Goal: Task Accomplishment & Management: Use online tool/utility

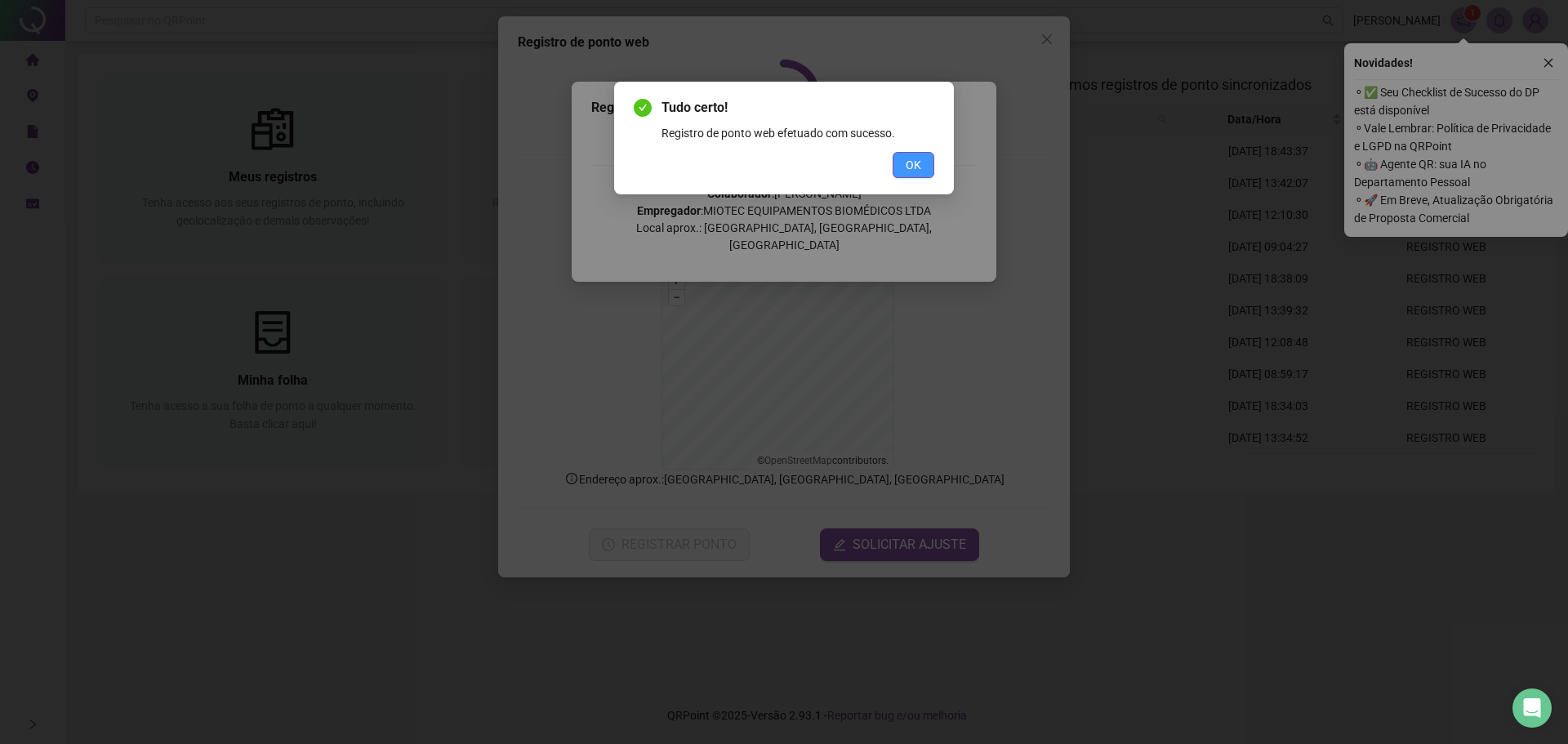
click at [927, 159] on button "OK" at bounding box center [914, 164] width 42 height 26
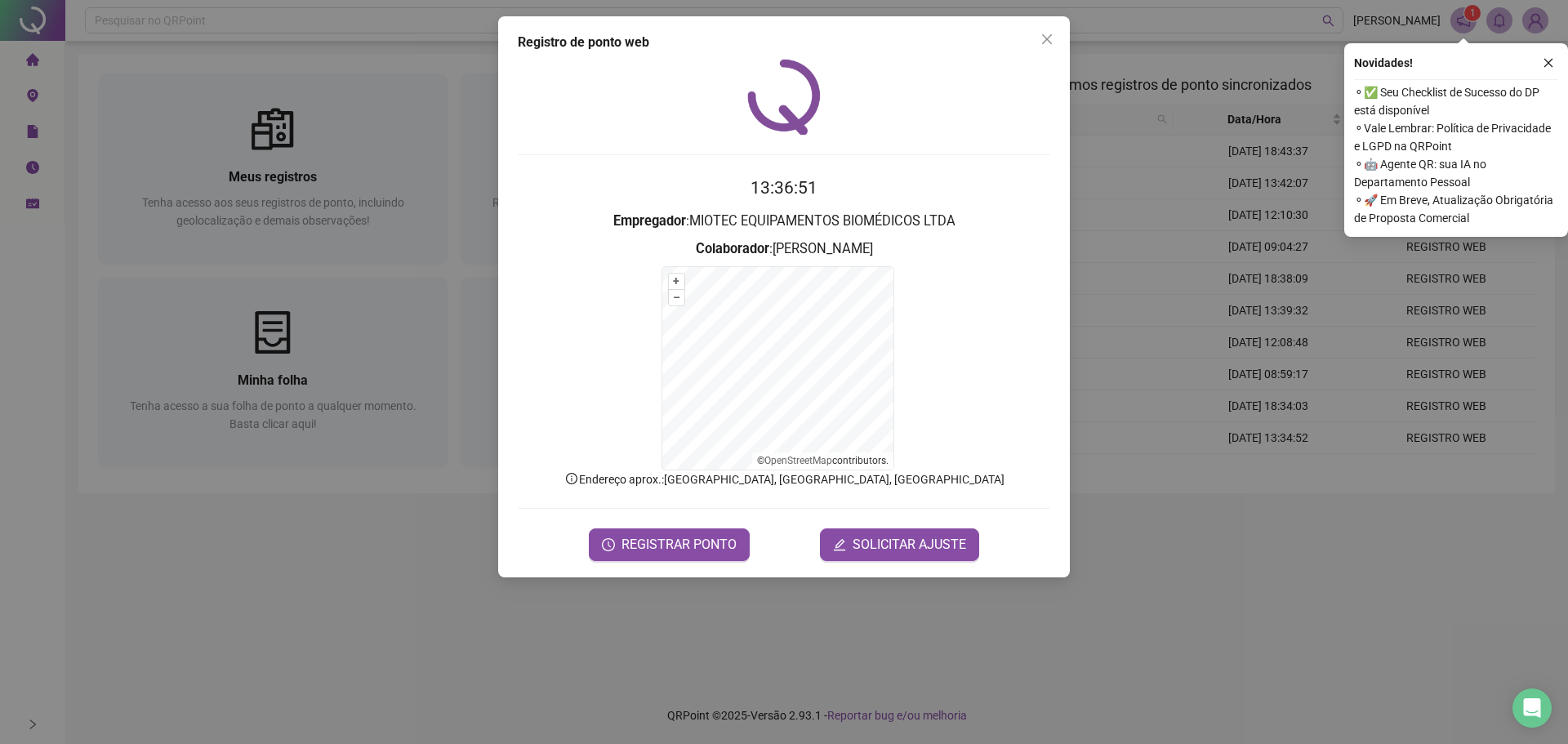
drag, startPoint x: 1054, startPoint y: 44, endPoint x: 815, endPoint y: 41, distance: 239.0
click at [1051, 41] on span "Close" at bounding box center [1046, 39] width 26 height 13
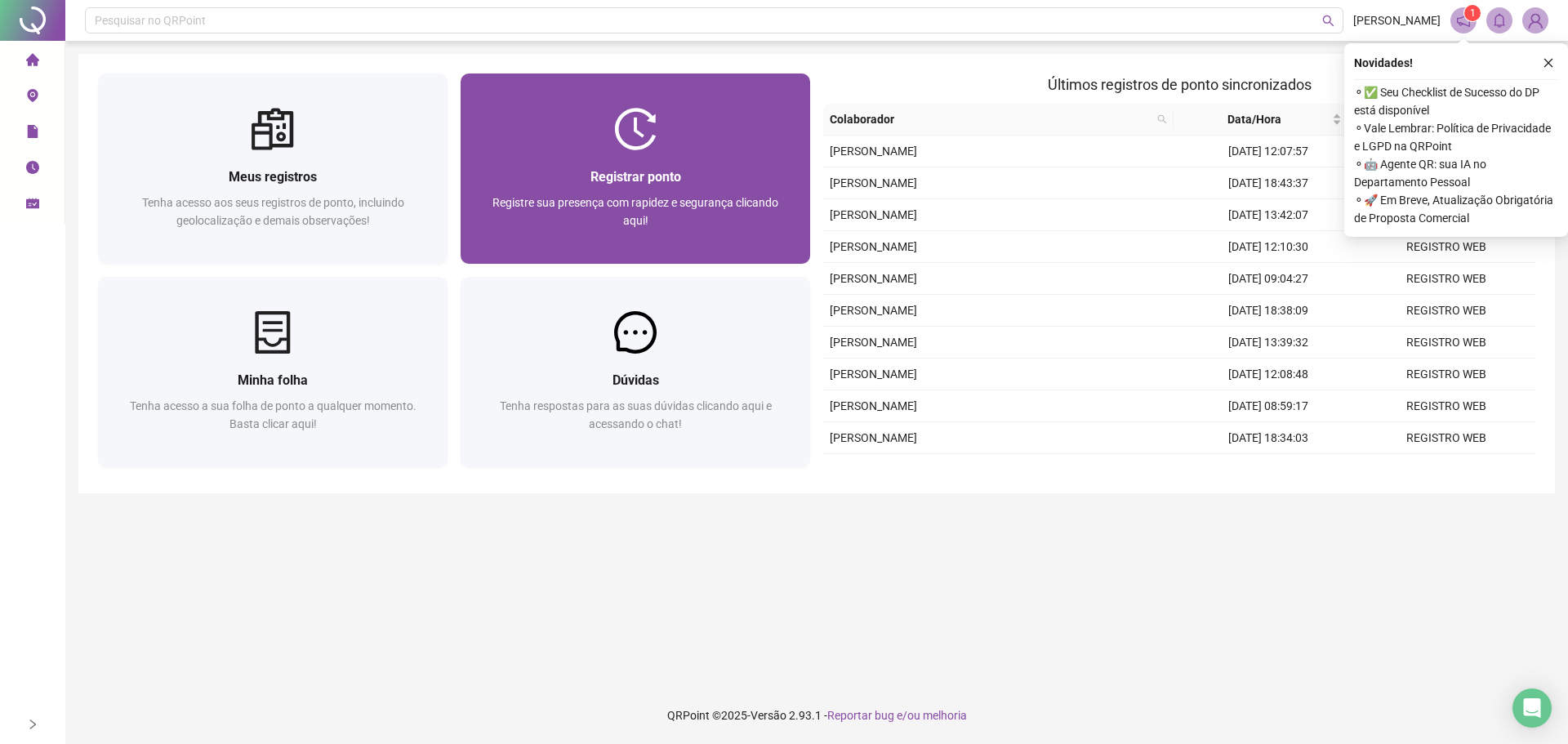
click at [688, 147] on div at bounding box center [635, 129] width 350 height 43
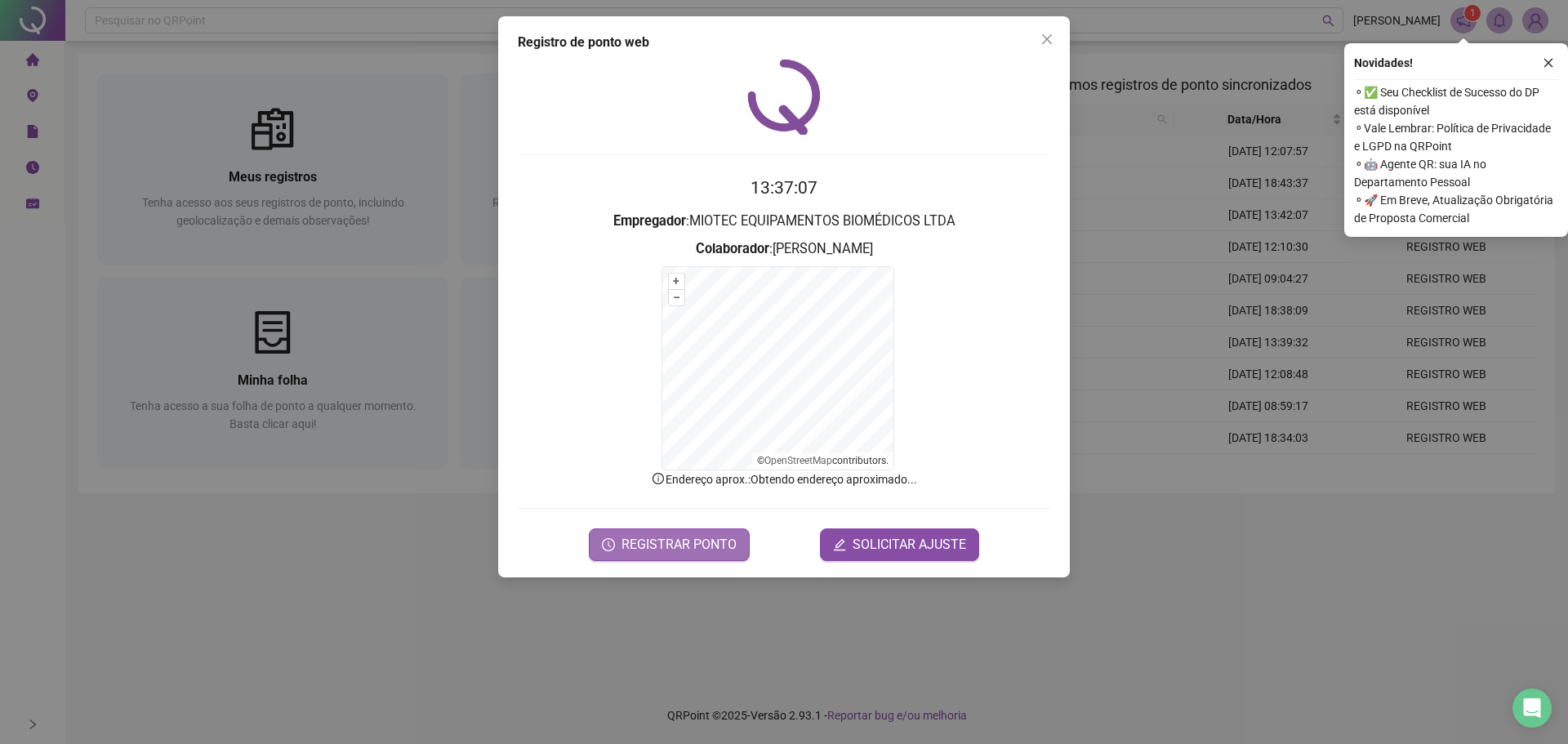
click at [710, 538] on span "REGISTRAR PONTO" at bounding box center [678, 544] width 115 height 19
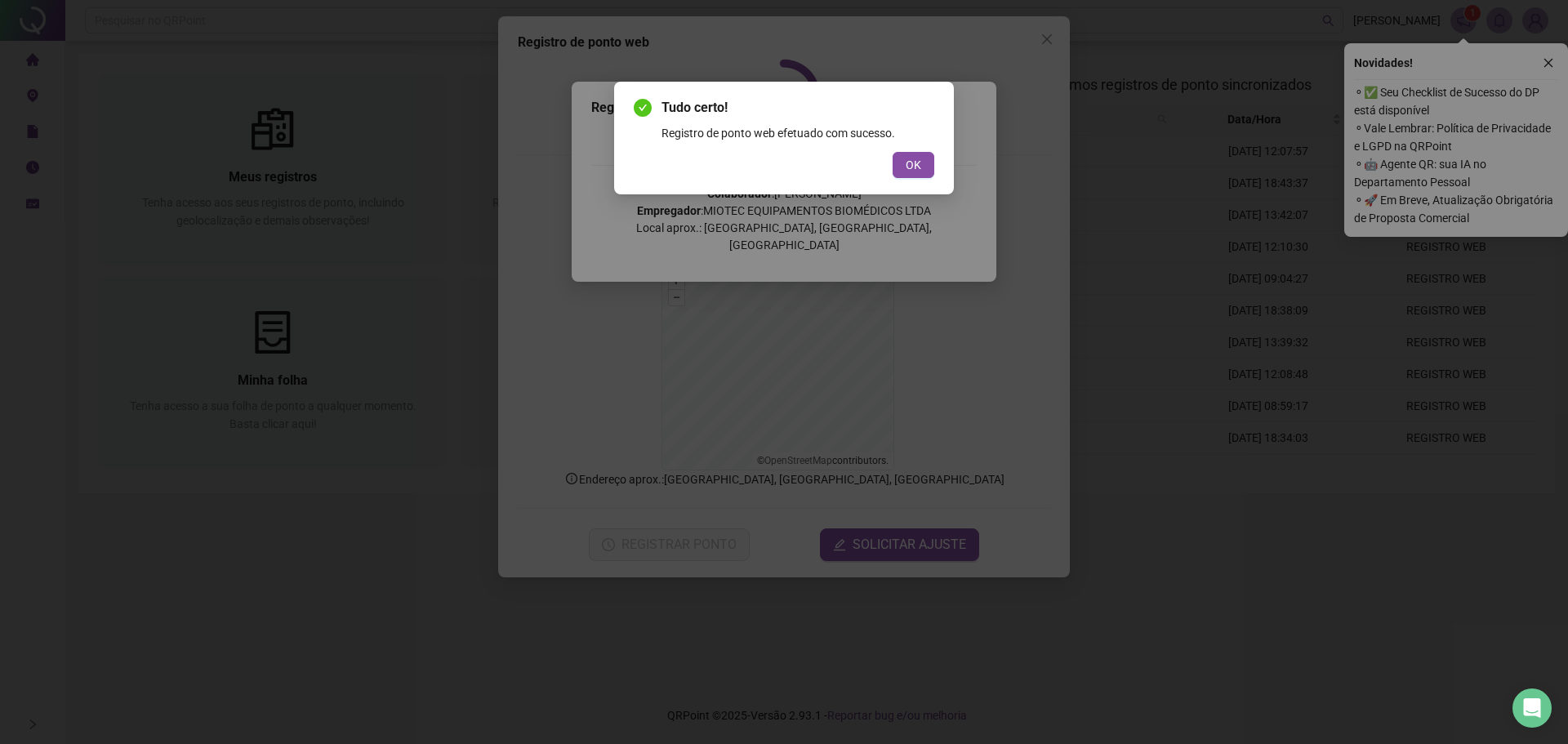
drag, startPoint x: 1432, startPoint y: 337, endPoint x: 1219, endPoint y: 275, distance: 221.8
click at [1431, 337] on div "Tudo certo! Registro de ponto web efetuado com sucesso. OK" at bounding box center [784, 372] width 1568 height 744
click at [918, 159] on span "OK" at bounding box center [913, 164] width 16 height 18
